Goal: Task Accomplishment & Management: Manage account settings

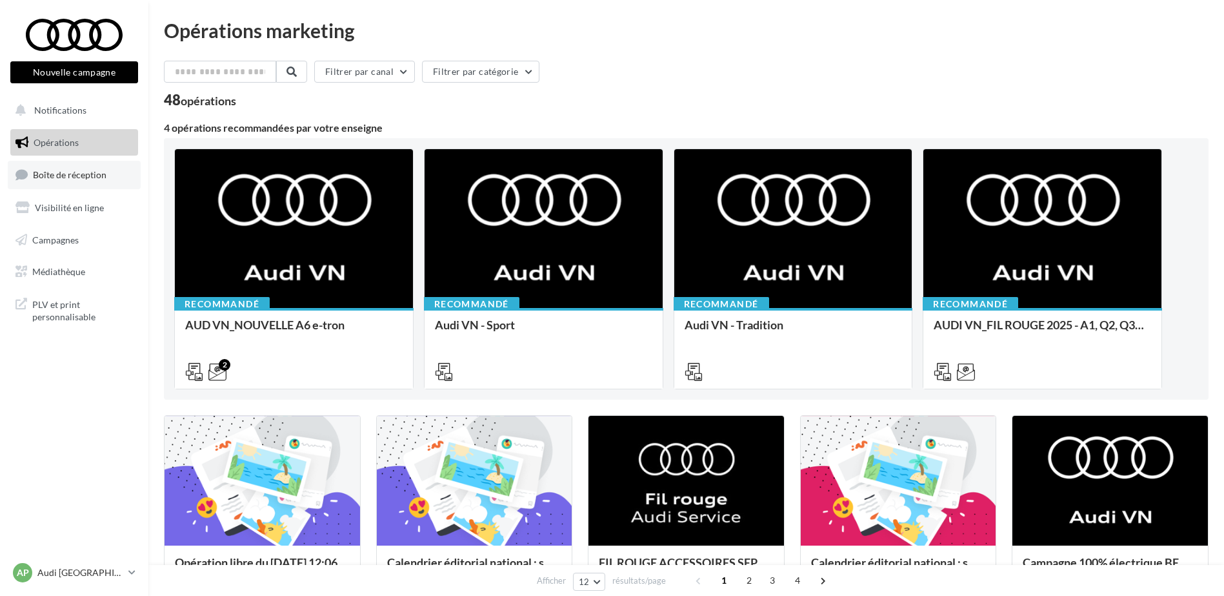
click at [78, 172] on span "Boîte de réception" at bounding box center [70, 174] width 74 height 11
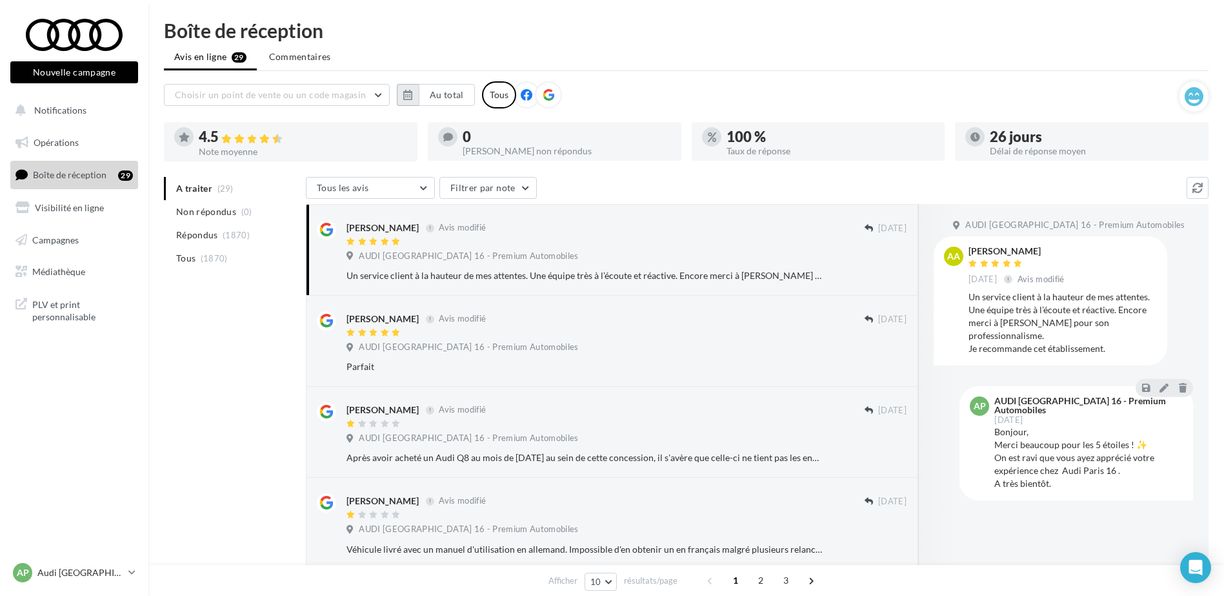
click at [416, 92] on button "button" at bounding box center [408, 95] width 22 height 22
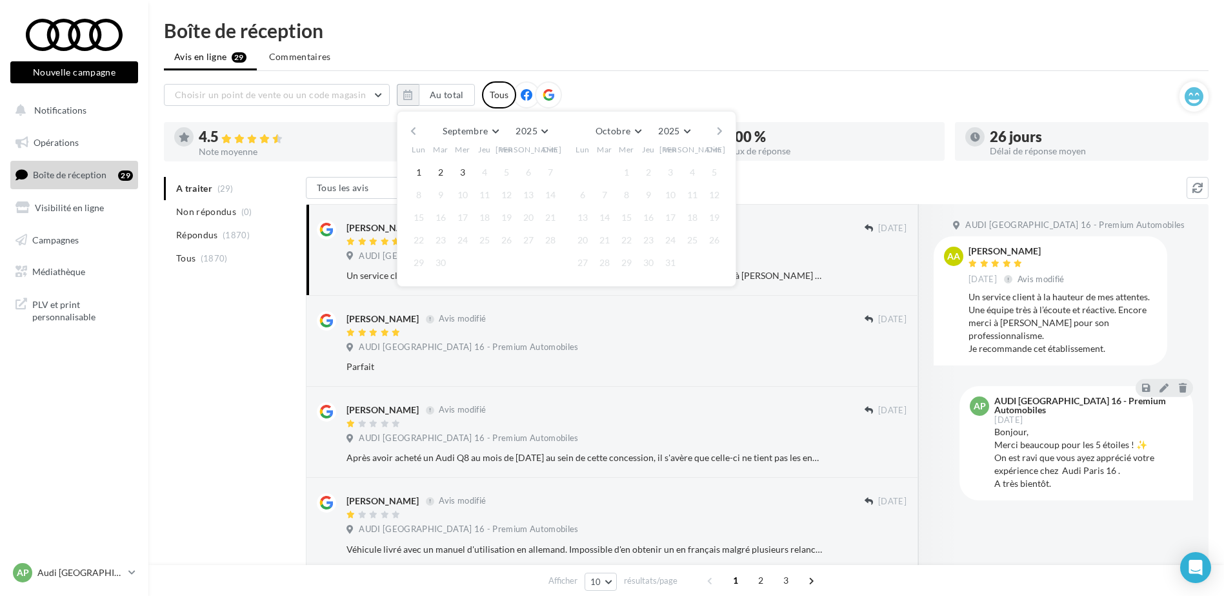
click at [416, 129] on button "button" at bounding box center [413, 131] width 11 height 18
click at [418, 132] on button "button" at bounding box center [413, 131] width 11 height 18
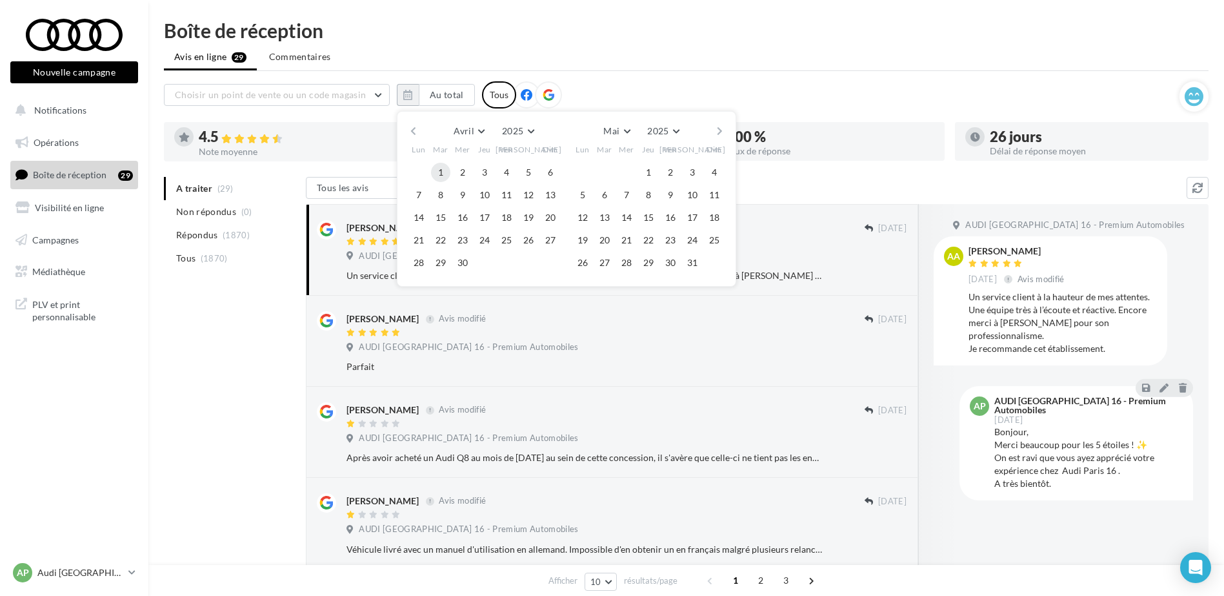
click at [446, 174] on button "1" at bounding box center [440, 172] width 19 height 19
click at [721, 130] on button "button" at bounding box center [719, 131] width 11 height 18
click at [723, 131] on button "button" at bounding box center [719, 131] width 11 height 18
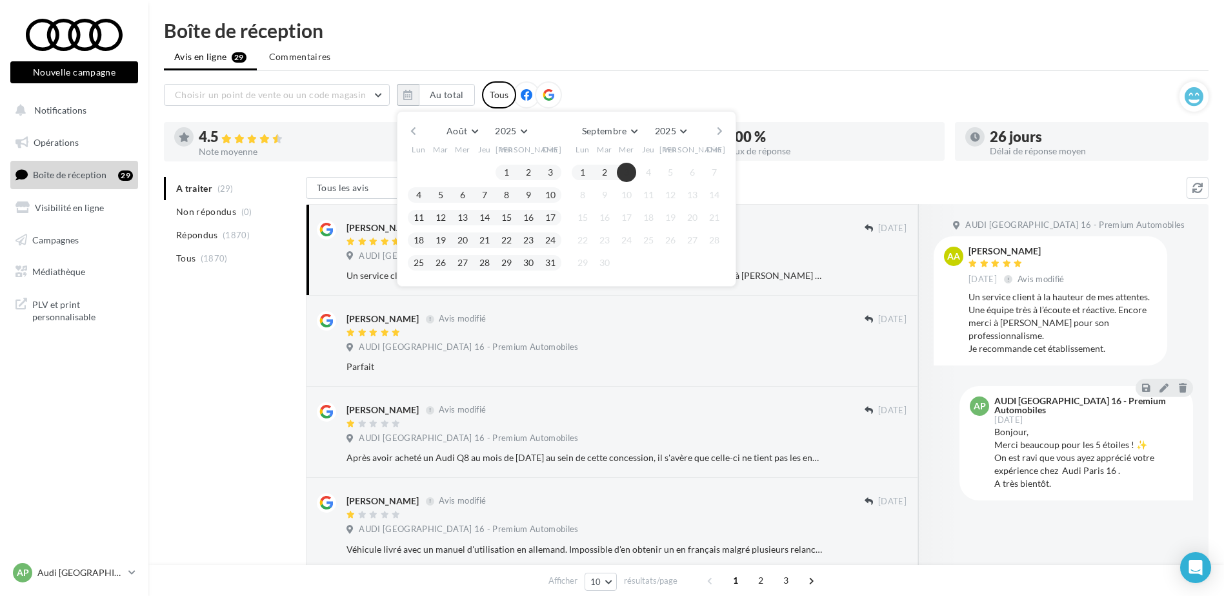
click at [630, 174] on button "3" at bounding box center [626, 172] width 19 height 19
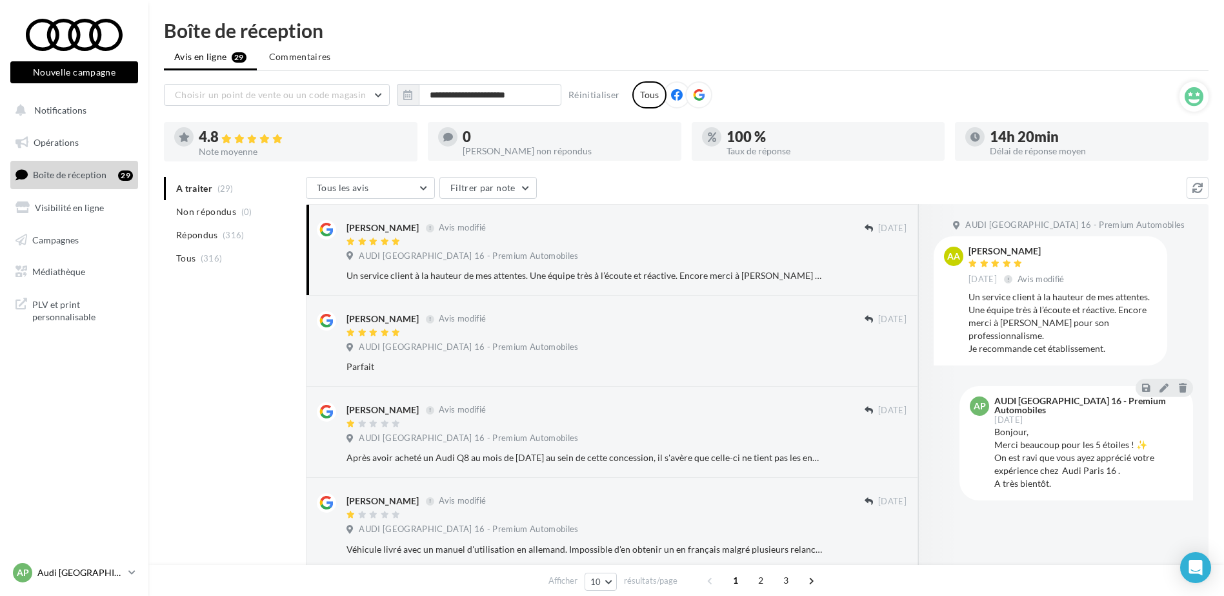
click at [100, 573] on p "Audi [GEOGRAPHIC_DATA] 16" at bounding box center [80, 572] width 86 height 13
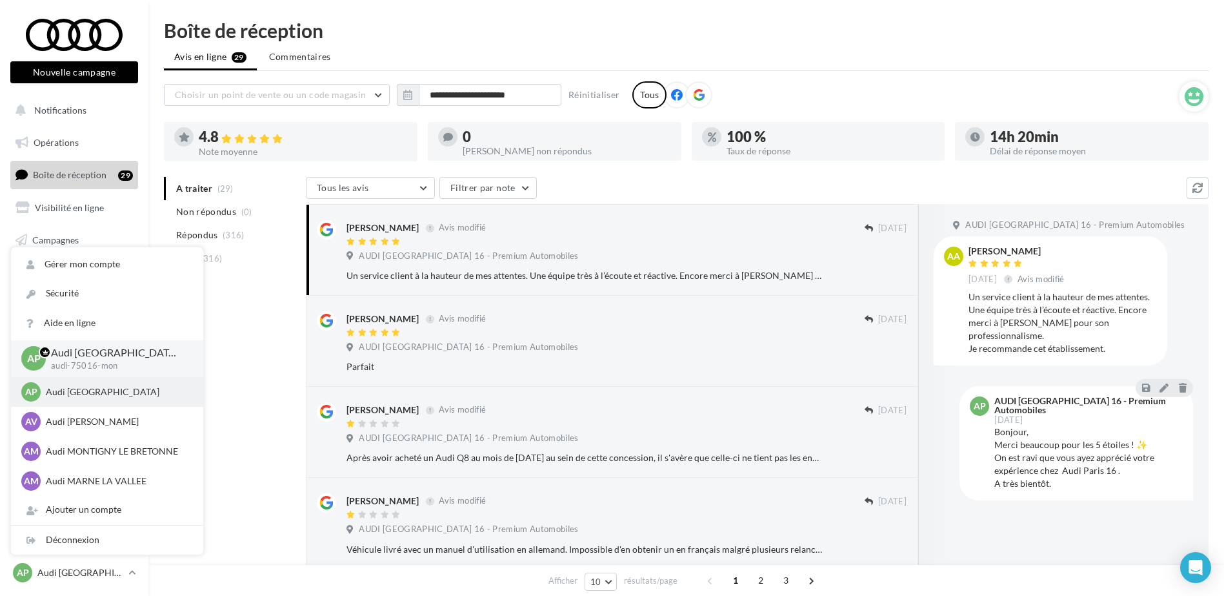
click at [121, 392] on p "Audi PARIS" at bounding box center [117, 391] width 142 height 13
